Goal: Information Seeking & Learning: Learn about a topic

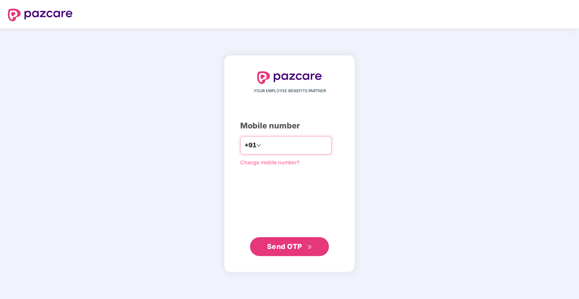
click at [285, 149] on input "number" at bounding box center [295, 145] width 65 height 13
type input "**********"
click at [298, 243] on span "Send OTP" at bounding box center [284, 246] width 35 height 8
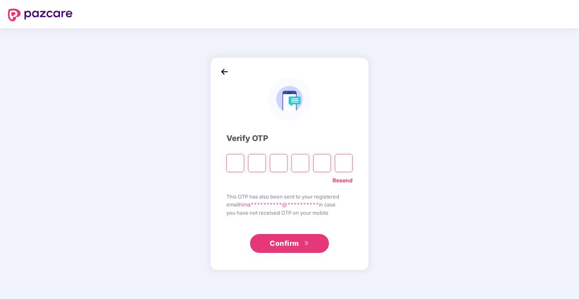
type input "*"
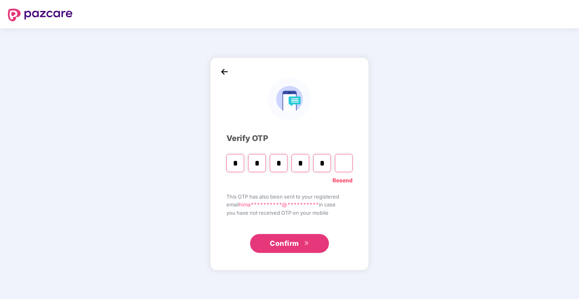
type input "*"
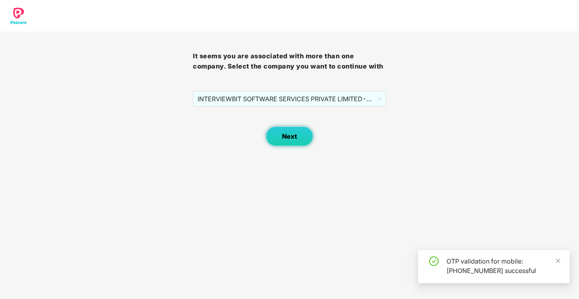
click at [299, 139] on button "Next" at bounding box center [289, 137] width 47 height 20
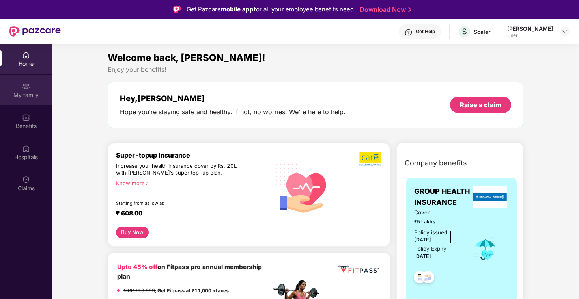
click at [26, 89] on img at bounding box center [26, 86] width 8 height 8
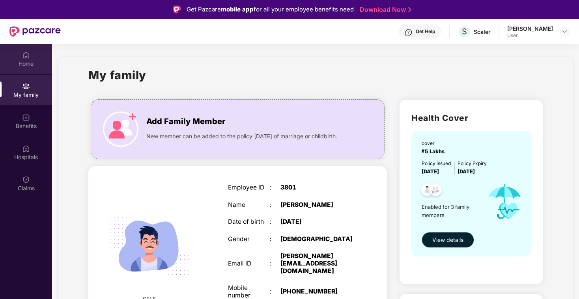
click at [32, 65] on div "Home" at bounding box center [26, 64] width 52 height 8
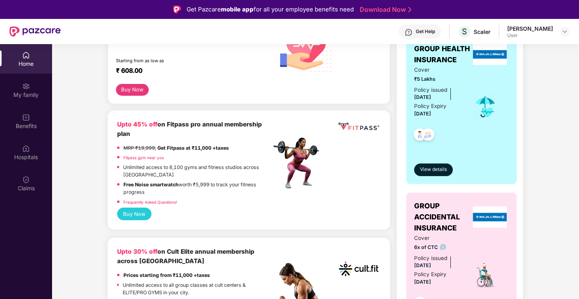
scroll to position [143, 0]
click at [449, 170] on button "View details" at bounding box center [433, 170] width 39 height 13
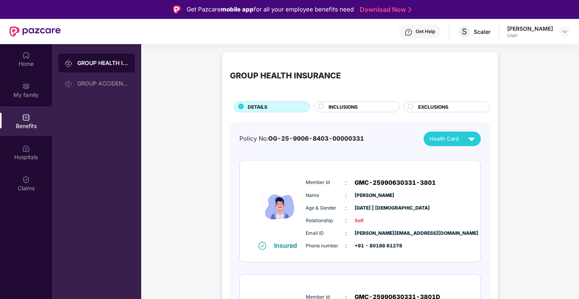
click at [363, 104] on div "INCLUSIONS" at bounding box center [359, 107] width 71 height 9
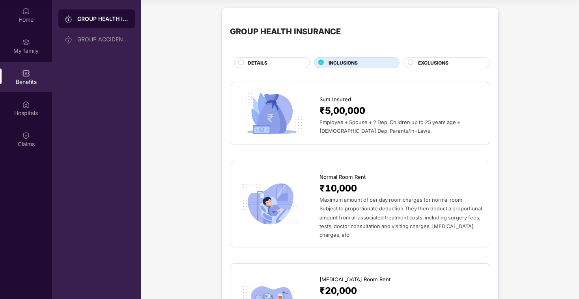
click at [436, 63] on span "EXCLUSIONS" at bounding box center [433, 62] width 30 height 7
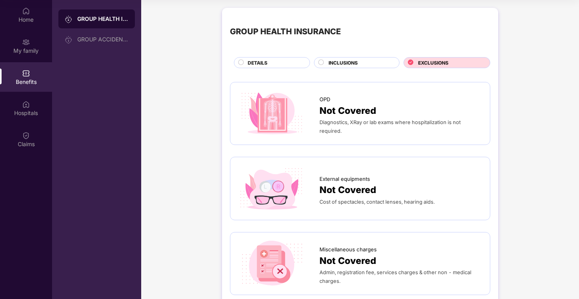
click at [260, 52] on div "GROUP HEALTH INSURANCE DETAILS INCLUSIONS EXCLUSIONS" at bounding box center [360, 42] width 260 height 52
click at [261, 58] on div "DETAILS" at bounding box center [272, 62] width 76 height 11
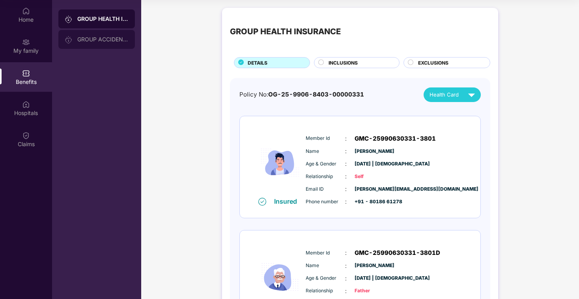
click at [121, 39] on div "GROUP ACCIDENTAL INSURANCE" at bounding box center [102, 39] width 51 height 6
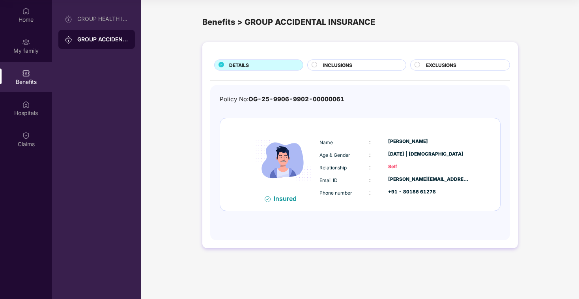
click at [345, 66] on span "INCLUSIONS" at bounding box center [337, 65] width 29 height 7
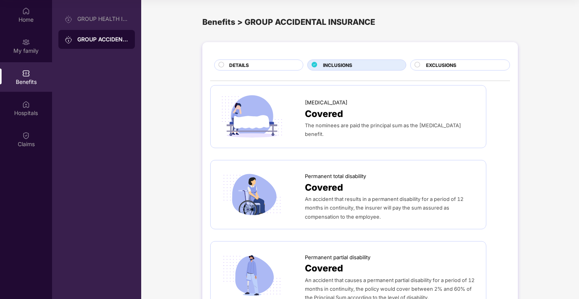
click at [270, 62] on div "DETAILS" at bounding box center [262, 66] width 74 height 9
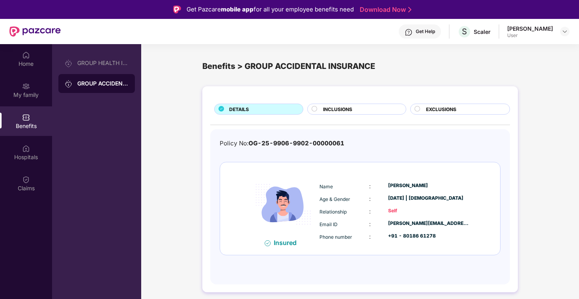
click at [353, 104] on div "INCLUSIONS" at bounding box center [356, 109] width 99 height 11
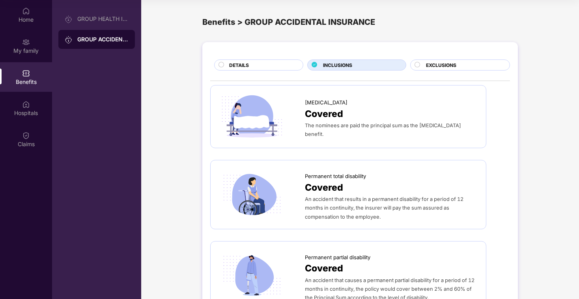
click at [429, 65] on span "EXCLUSIONS" at bounding box center [441, 65] width 30 height 7
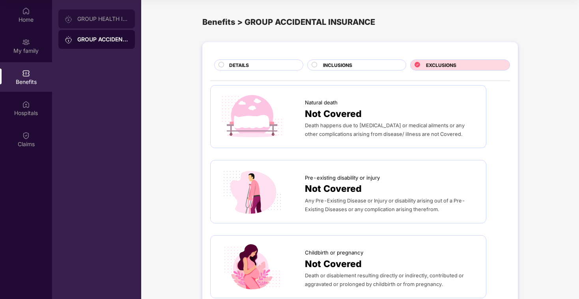
click at [96, 18] on div "GROUP HEALTH INSURANCE" at bounding box center [102, 19] width 51 height 6
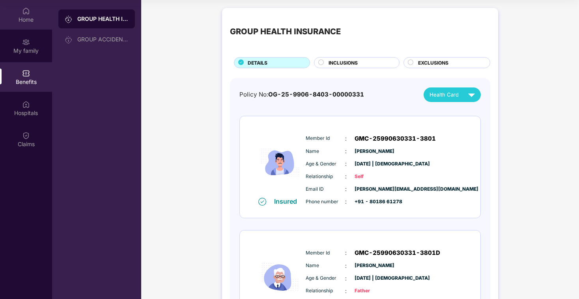
click at [31, 10] on div "Home" at bounding box center [26, 15] width 52 height 30
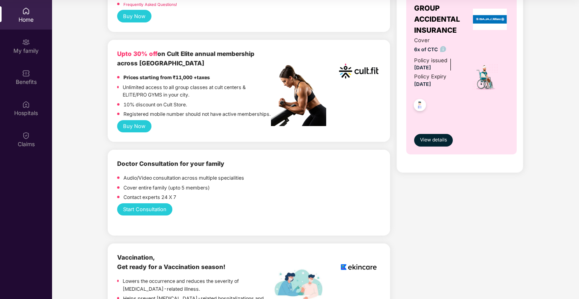
scroll to position [281, 0]
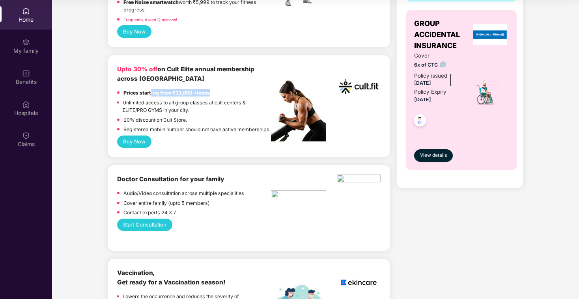
drag, startPoint x: 152, startPoint y: 91, endPoint x: 242, endPoint y: 91, distance: 90.7
click at [243, 91] on div "Prices starting from ₹11,000 +taxes" at bounding box center [194, 93] width 154 height 9
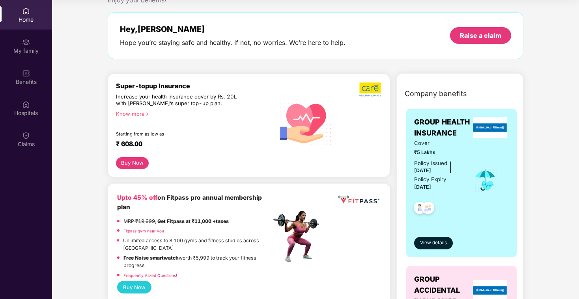
scroll to position [0, 0]
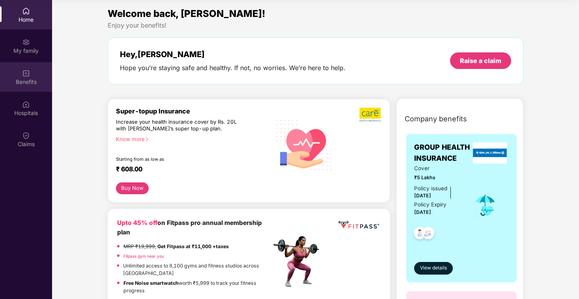
click at [33, 79] on div "Benefits" at bounding box center [26, 82] width 52 height 8
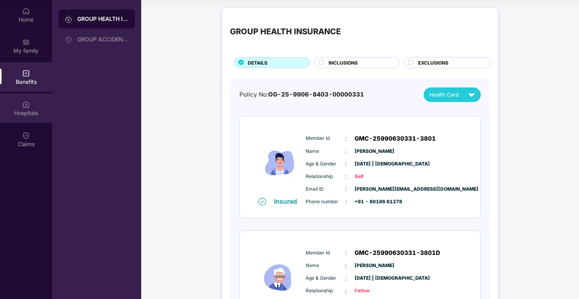
click at [28, 104] on img at bounding box center [26, 105] width 8 height 8
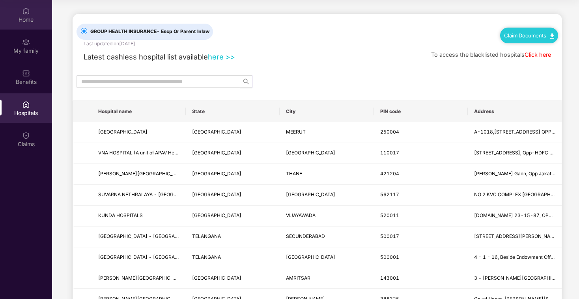
click at [29, 21] on div "Home" at bounding box center [26, 20] width 52 height 8
